Goal: Task Accomplishment & Management: Complete application form

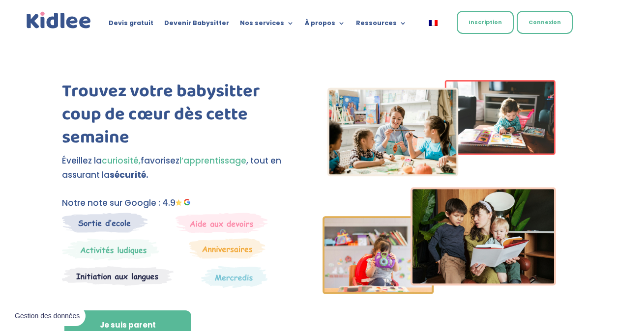
click at [479, 22] on link "Inscription" at bounding box center [484, 22] width 57 height 23
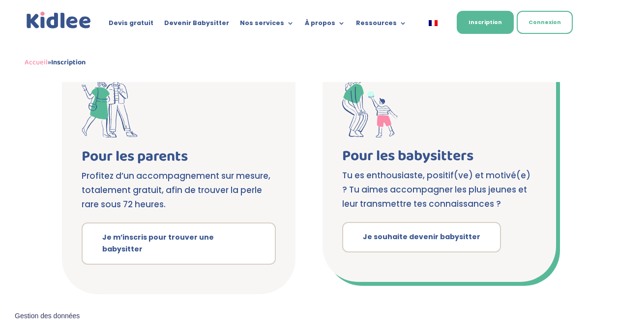
scroll to position [195, 0]
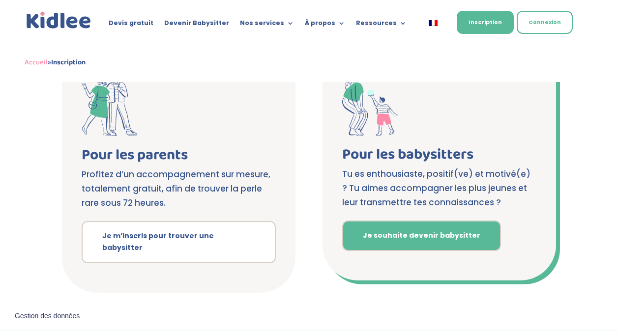
click at [420, 235] on link "Je souhaite devenir babysitter" at bounding box center [421, 236] width 159 height 30
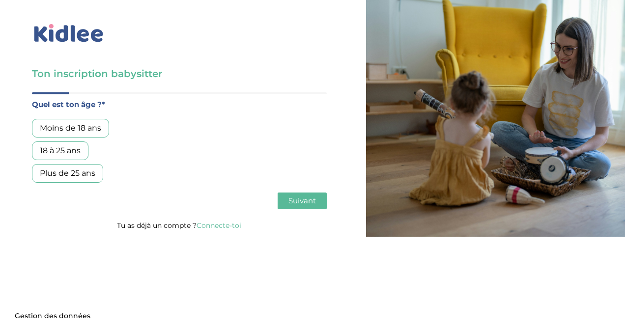
click at [65, 152] on div "18 à 25 ans" at bounding box center [60, 151] width 57 height 19
click at [302, 198] on span "Suivant" at bounding box center [302, 200] width 28 height 9
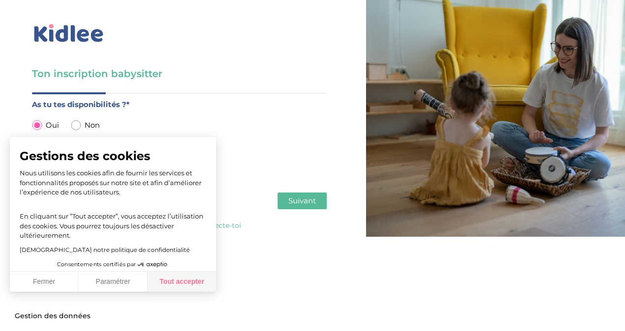
click at [174, 281] on button "Tout accepter" at bounding box center [181, 282] width 69 height 21
checkbox input "true"
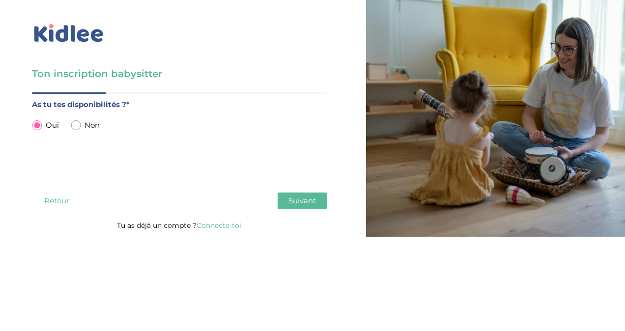
click at [294, 205] on span "Suivant" at bounding box center [302, 200] width 28 height 9
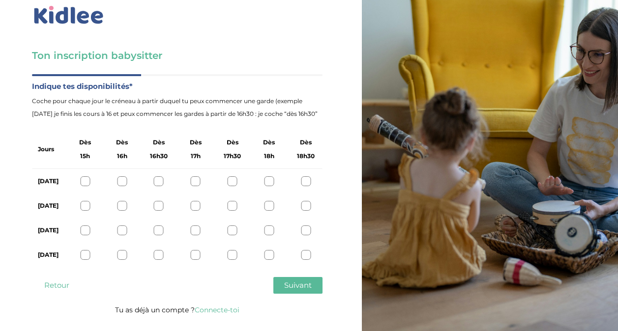
scroll to position [21, 0]
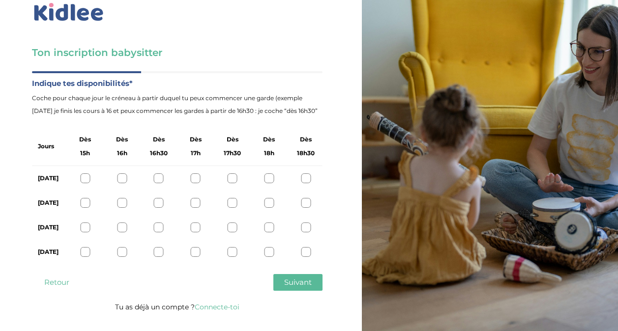
click at [126, 206] on div at bounding box center [122, 203] width 10 height 10
click at [123, 204] on icon at bounding box center [121, 202] width 7 height 7
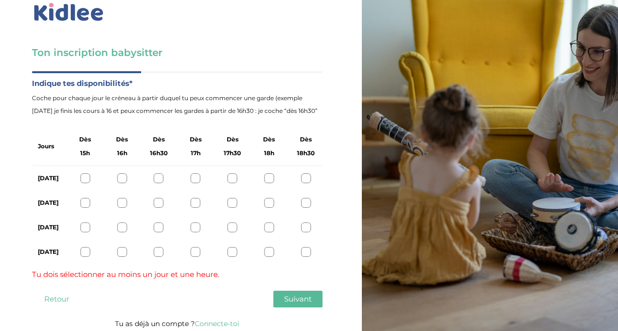
click at [85, 206] on div at bounding box center [85, 203] width 10 height 10
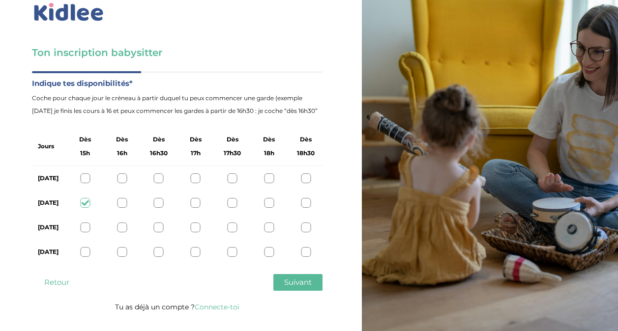
click at [124, 202] on div at bounding box center [122, 203] width 10 height 10
click at [82, 203] on div at bounding box center [85, 203] width 10 height 10
click at [304, 229] on div at bounding box center [306, 228] width 10 height 10
click at [88, 257] on div at bounding box center [85, 252] width 10 height 10
click at [295, 287] on span "Suivant" at bounding box center [298, 282] width 28 height 9
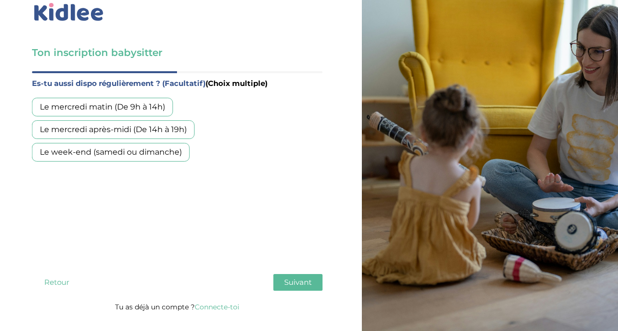
click at [180, 130] on div "Le mercredi après-midi (De 14h à 19h)" at bounding box center [113, 129] width 163 height 19
click at [148, 155] on div "Le week-end (samedi ou dimanche)" at bounding box center [111, 152] width 158 height 19
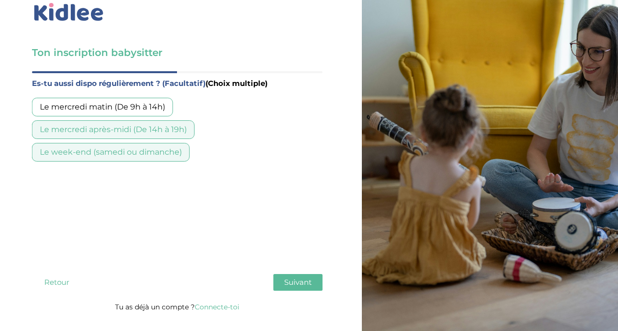
click at [309, 287] on span "Suivant" at bounding box center [298, 282] width 28 height 9
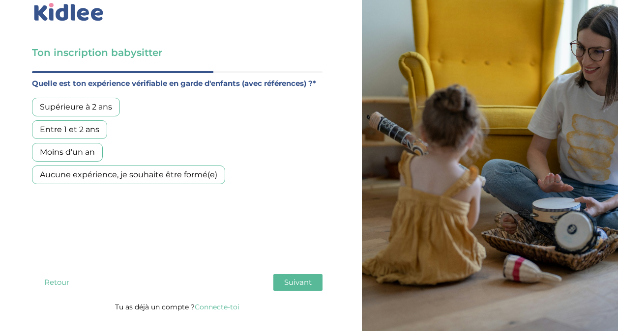
click at [81, 150] on div "Moins d'un an" at bounding box center [67, 152] width 71 height 19
click at [303, 287] on span "Suivant" at bounding box center [298, 282] width 28 height 9
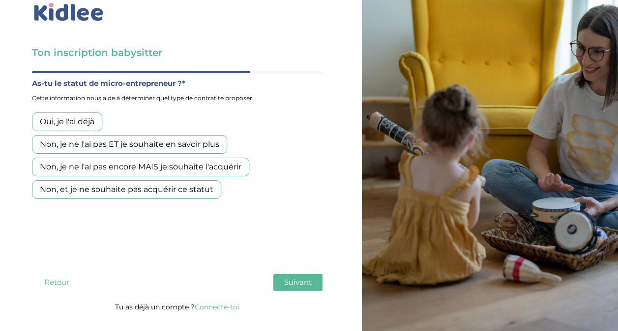
click at [146, 190] on div "Non, et je ne souhaite pas acquérir ce statut" at bounding box center [126, 189] width 189 height 19
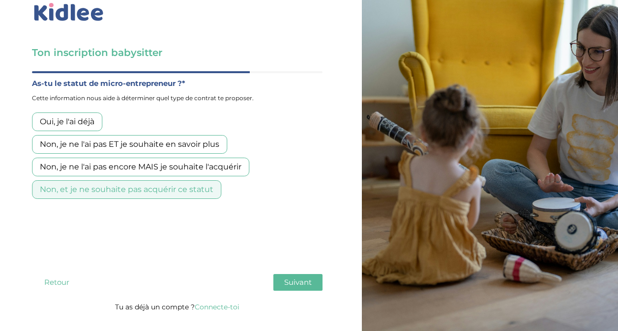
click at [306, 287] on span "Suivant" at bounding box center [298, 282] width 28 height 9
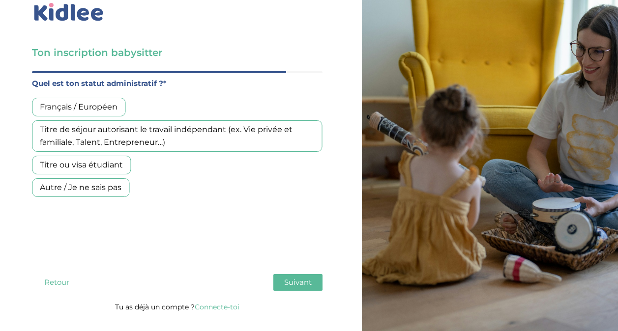
click at [108, 100] on div "Français / Européen" at bounding box center [78, 107] width 93 height 19
click at [298, 287] on span "Suivant" at bounding box center [298, 282] width 28 height 9
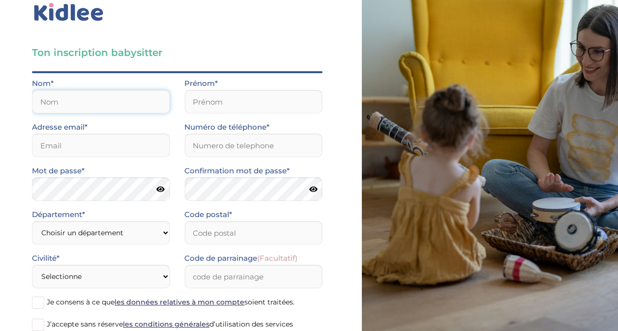
click at [125, 107] on input "text" at bounding box center [101, 102] width 138 height 24
type input "Lefeuvre"
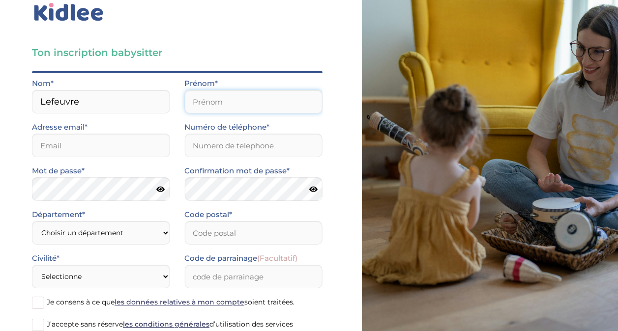
type input "Maïwenn"
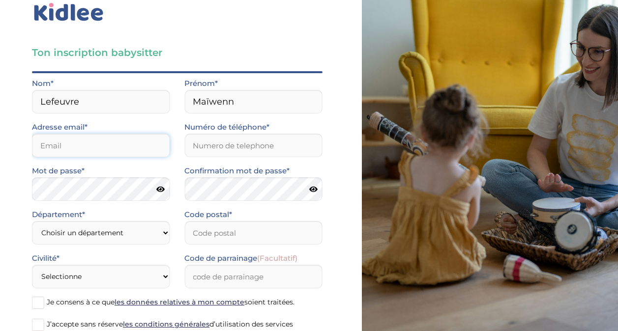
type input "liamlefeuvre8@gmail.com"
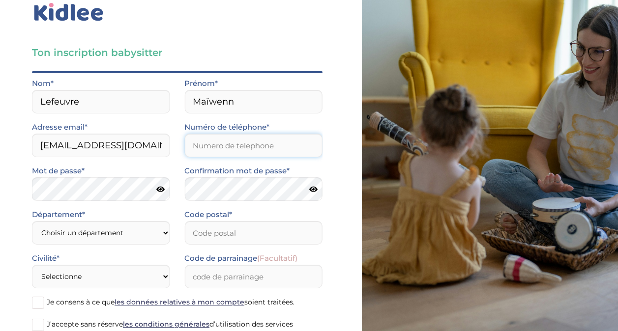
type input "0684208937"
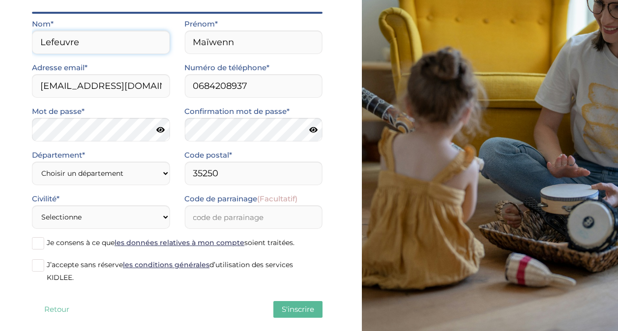
scroll to position [81, 0]
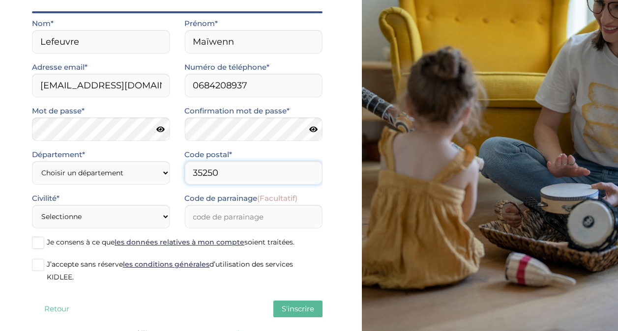
drag, startPoint x: 237, startPoint y: 171, endPoint x: 151, endPoint y: 162, distance: 86.5
click at [151, 162] on div "Département* Choisir un département Paris (75) Hauts-de-Seine (92) Yvelines (78…" at bounding box center [177, 170] width 305 height 44
type input "67000"
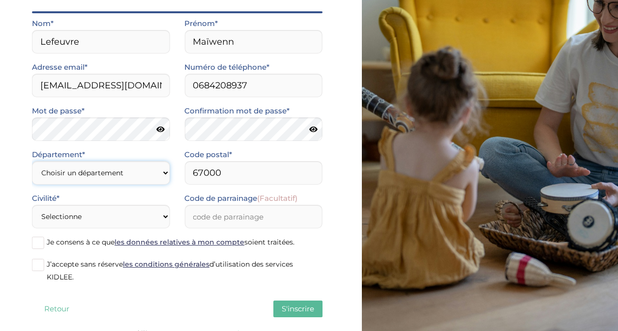
click at [94, 166] on select "Choisir un département Paris (75) Hauts-de-Seine (92) Yvelines (78) Val-de-Marn…" at bounding box center [101, 173] width 138 height 24
select select "0"
click at [32, 161] on select "Choisir un département Paris (75) Hauts-de-Seine (92) Yvelines (78) Val-de-Marn…" at bounding box center [101, 173] width 138 height 24
click at [111, 177] on select "Choisir un département Paris (75) Hauts-de-Seine (92) Yvelines (78) Val-de-Marn…" at bounding box center [101, 173] width 138 height 24
click at [160, 129] on icon at bounding box center [160, 129] width 8 height 7
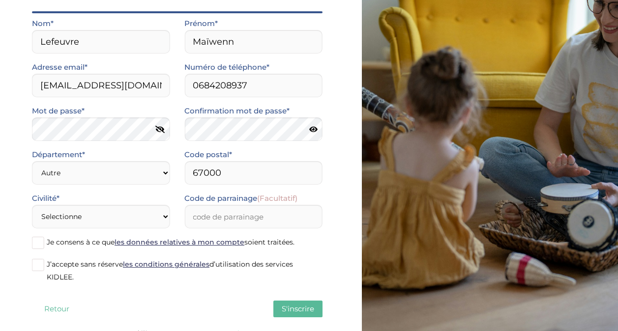
click at [315, 130] on icon at bounding box center [313, 129] width 8 height 7
click at [119, 227] on select "Selectionne Mr Mme" at bounding box center [101, 217] width 138 height 24
select select "1"
click at [32, 205] on select "Selectionne Mr Mme" at bounding box center [101, 217] width 138 height 24
click at [208, 220] on input "Code de parrainage (Facultatif)" at bounding box center [253, 217] width 138 height 24
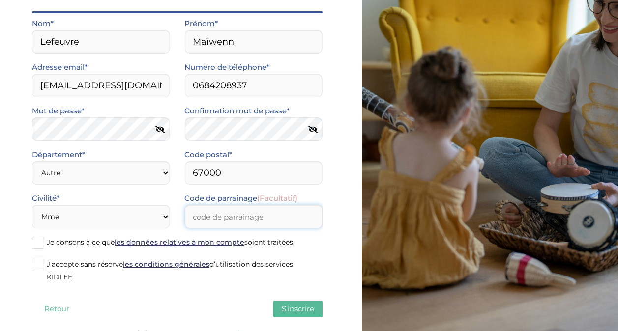
scroll to position [95, 0]
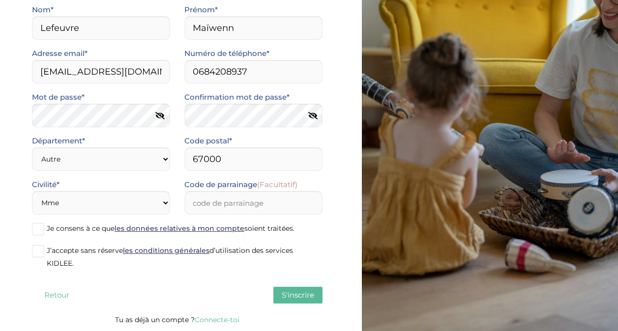
click at [35, 230] on span at bounding box center [38, 229] width 12 height 12
click at [0, 0] on input "Je consens à ce que les données relatives à mon compte soient traitées." at bounding box center [0, 0] width 0 height 0
click at [32, 257] on span at bounding box center [38, 251] width 12 height 12
click at [0, 0] on input "J’accepte sans réserve les conditions générales d’utilisation des services KIDL…" at bounding box center [0, 0] width 0 height 0
click at [289, 294] on span "S'inscrire" at bounding box center [298, 294] width 32 height 9
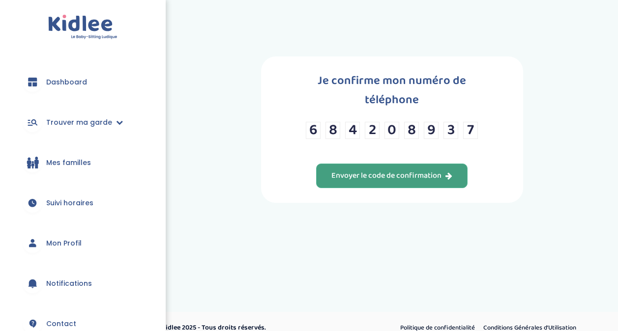
click at [395, 170] on div "Envoyer le code de confirmation" at bounding box center [391, 175] width 121 height 11
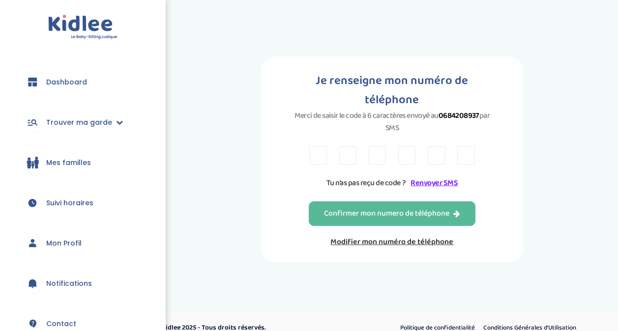
click at [323, 156] on input "text" at bounding box center [318, 155] width 17 height 18
type input "V"
type input "E"
type input "F"
type input "D"
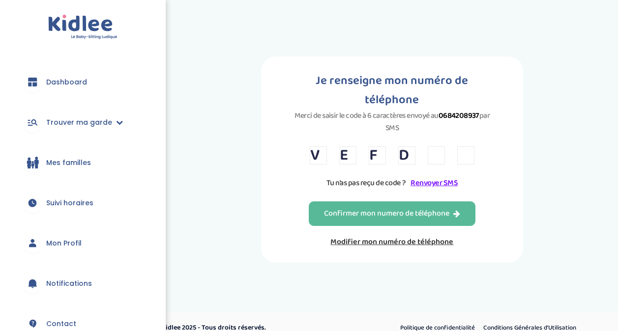
type input "Y"
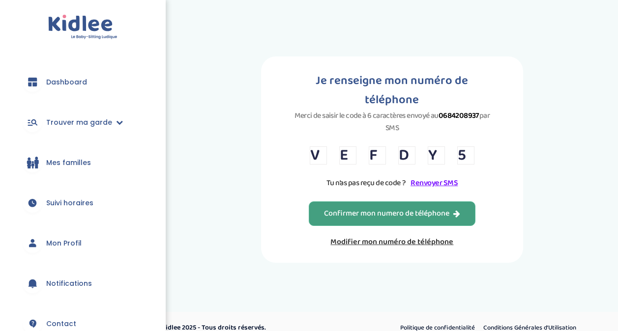
type input "5"
click at [381, 220] on div "Confirmer mon numero de téléphone" at bounding box center [392, 213] width 136 height 11
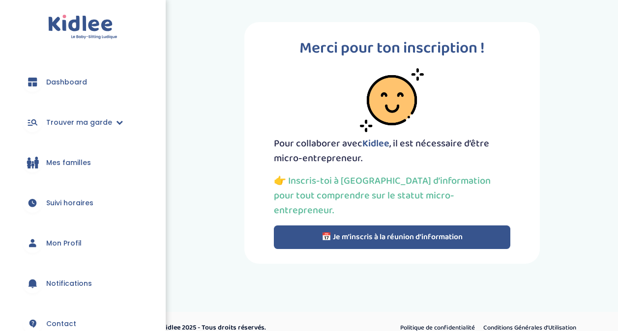
click at [391, 226] on button "📅 Je m’inscris à la réunion d’information" at bounding box center [392, 238] width 236 height 24
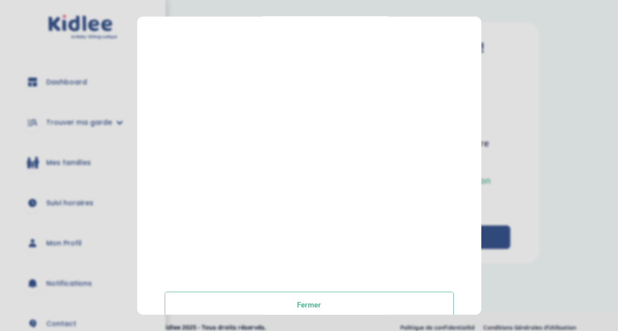
scroll to position [202, 0]
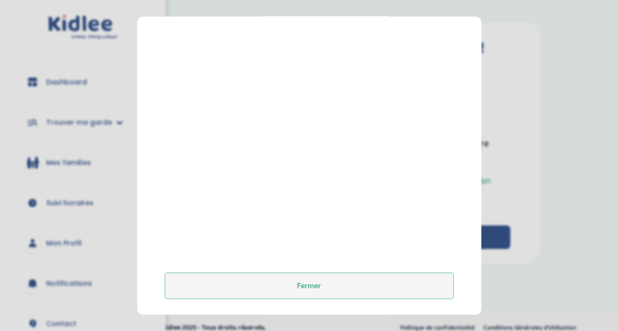
click at [288, 285] on button "Fermer" at bounding box center [309, 286] width 289 height 27
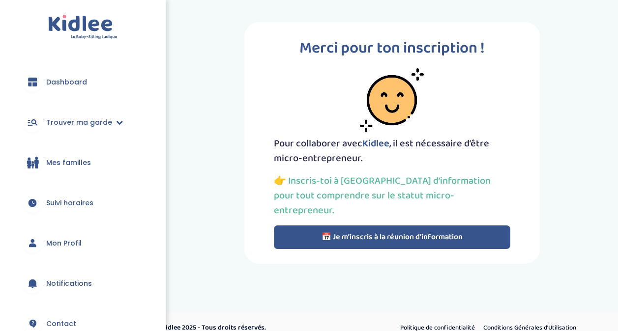
click at [76, 85] on span "Dashboard" at bounding box center [66, 82] width 41 height 10
click at [67, 121] on span "Trouver ma garde" at bounding box center [79, 122] width 66 height 10
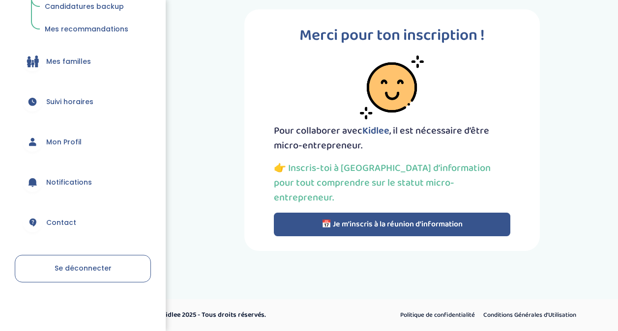
scroll to position [260, 0]
click at [77, 61] on span "Mes familles" at bounding box center [68, 61] width 45 height 10
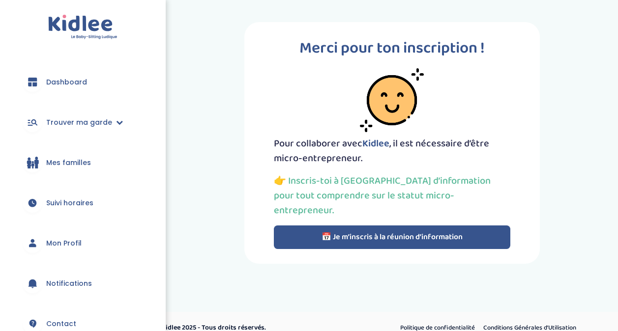
scroll to position [102, 0]
